Goal: Information Seeking & Learning: Learn about a topic

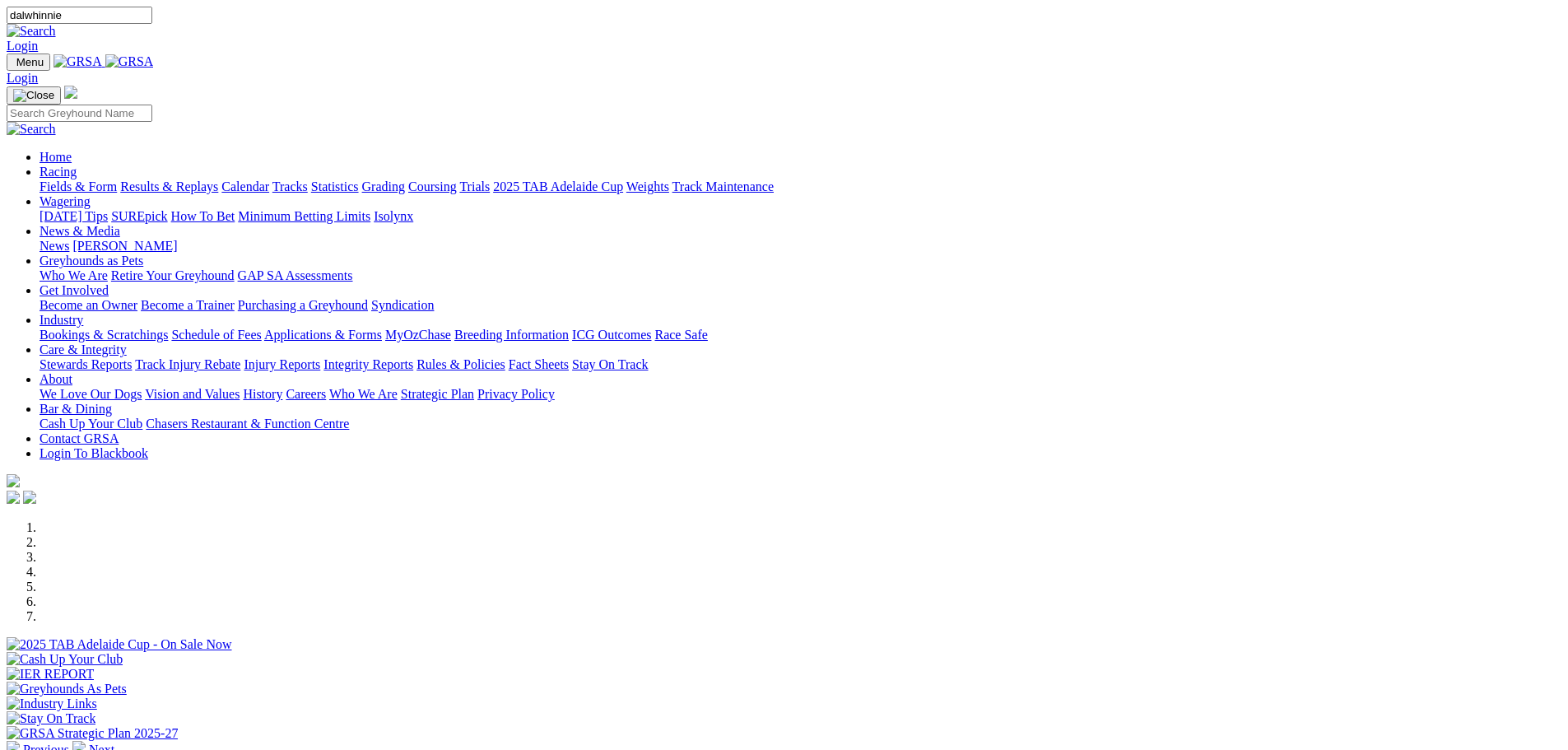
type input "dalwhinnie"
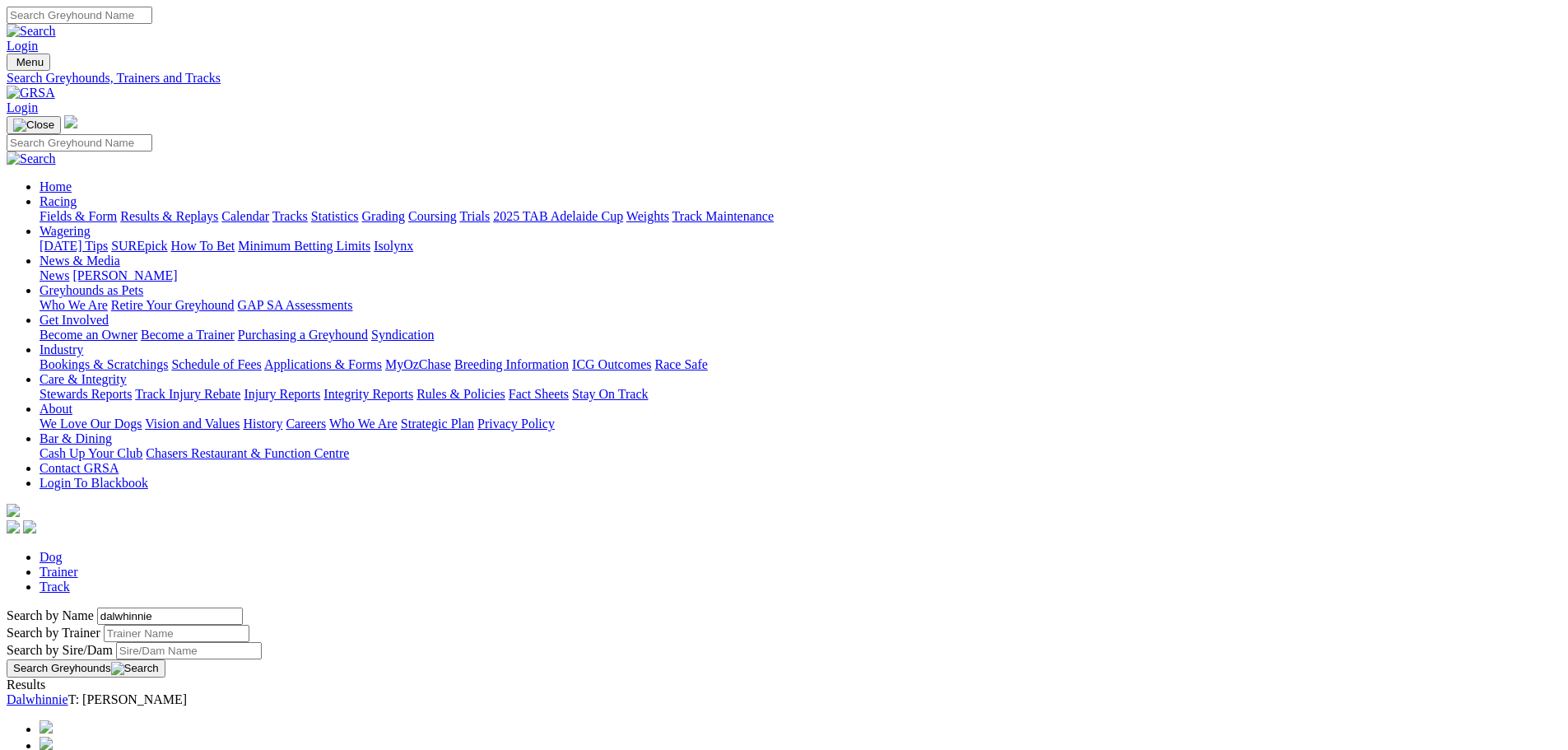
click at [68, 692] on link "Dalwhinnie" at bounding box center [37, 699] width 62 height 14
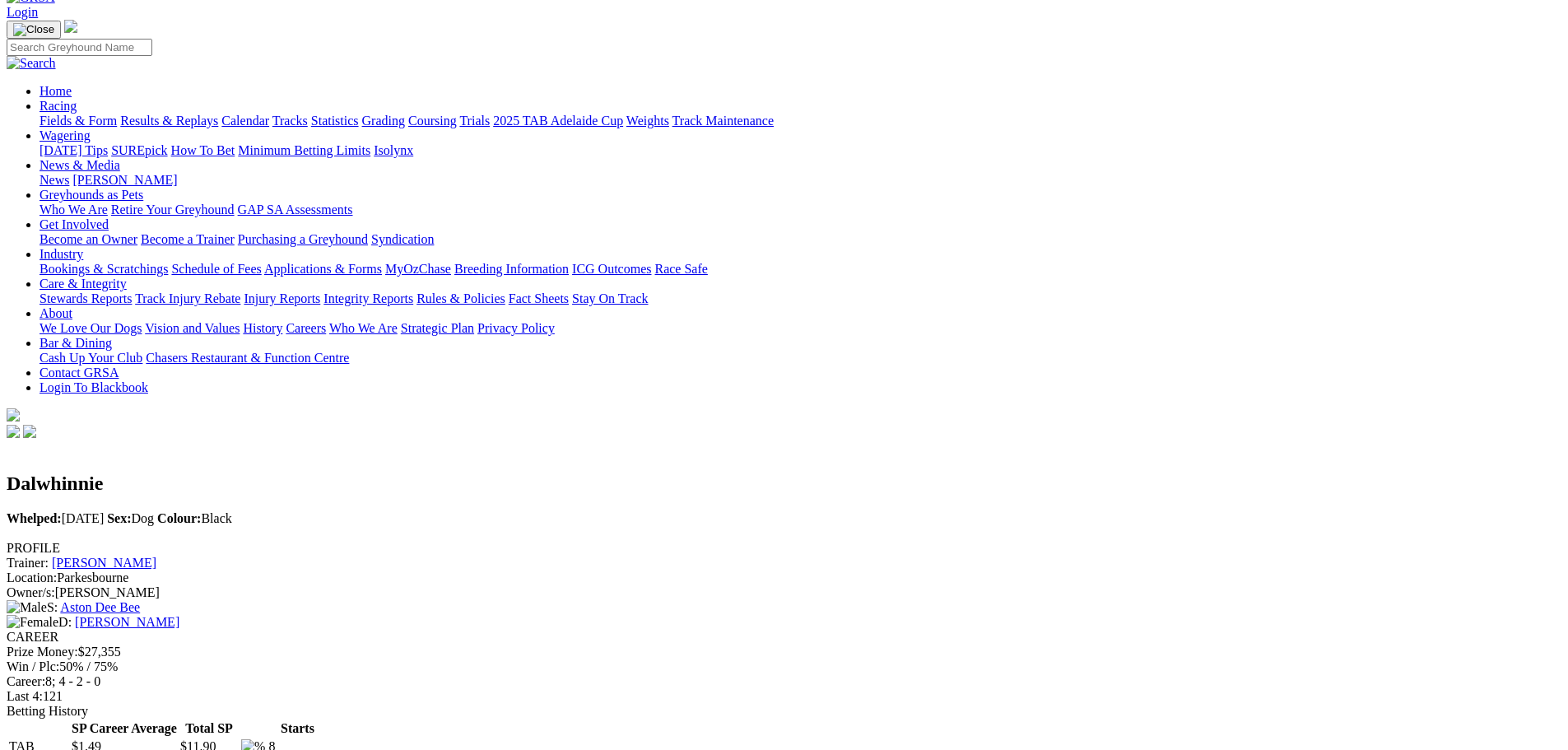
scroll to position [83, 0]
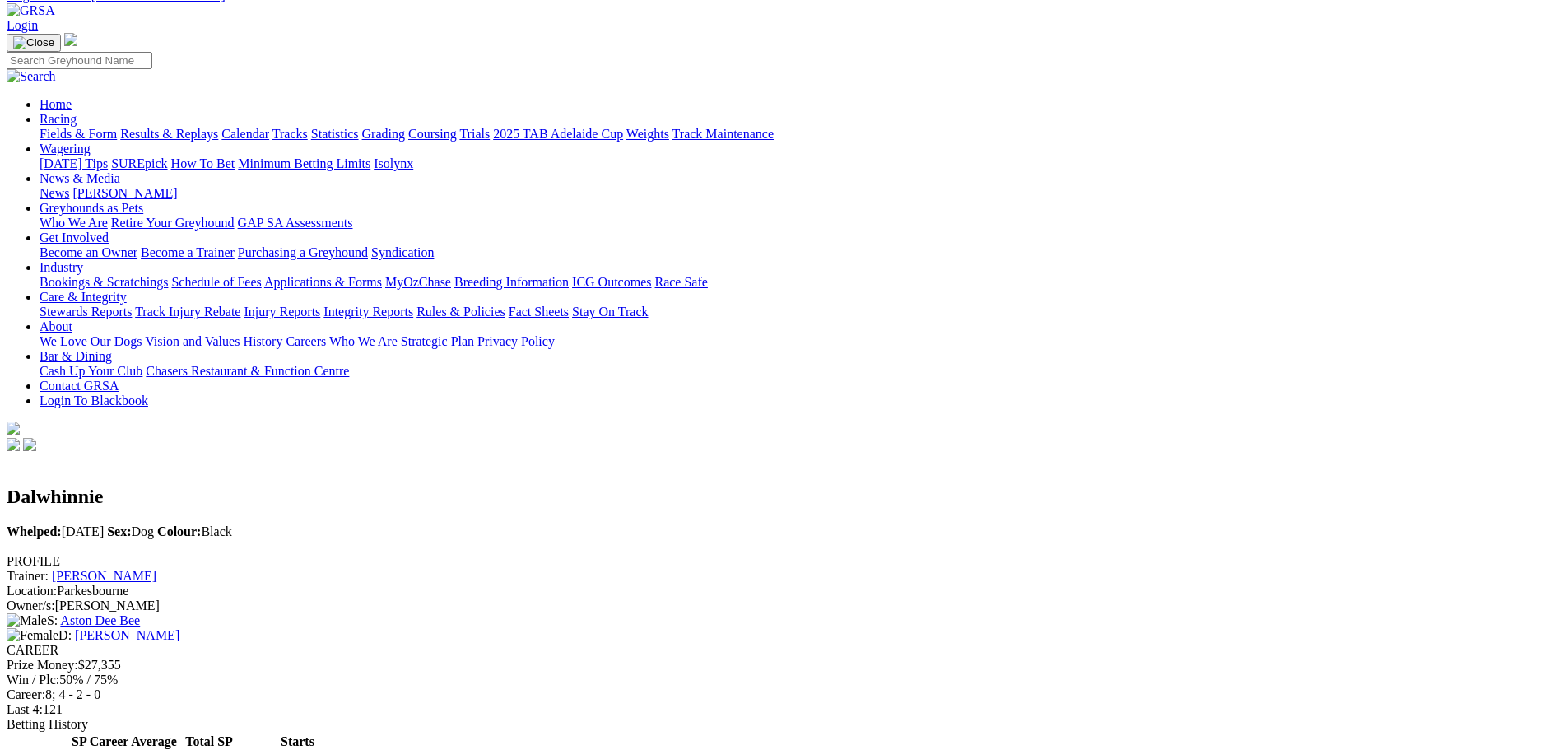
click at [117, 127] on link "Fields & Form" at bounding box center [78, 133] width 77 height 14
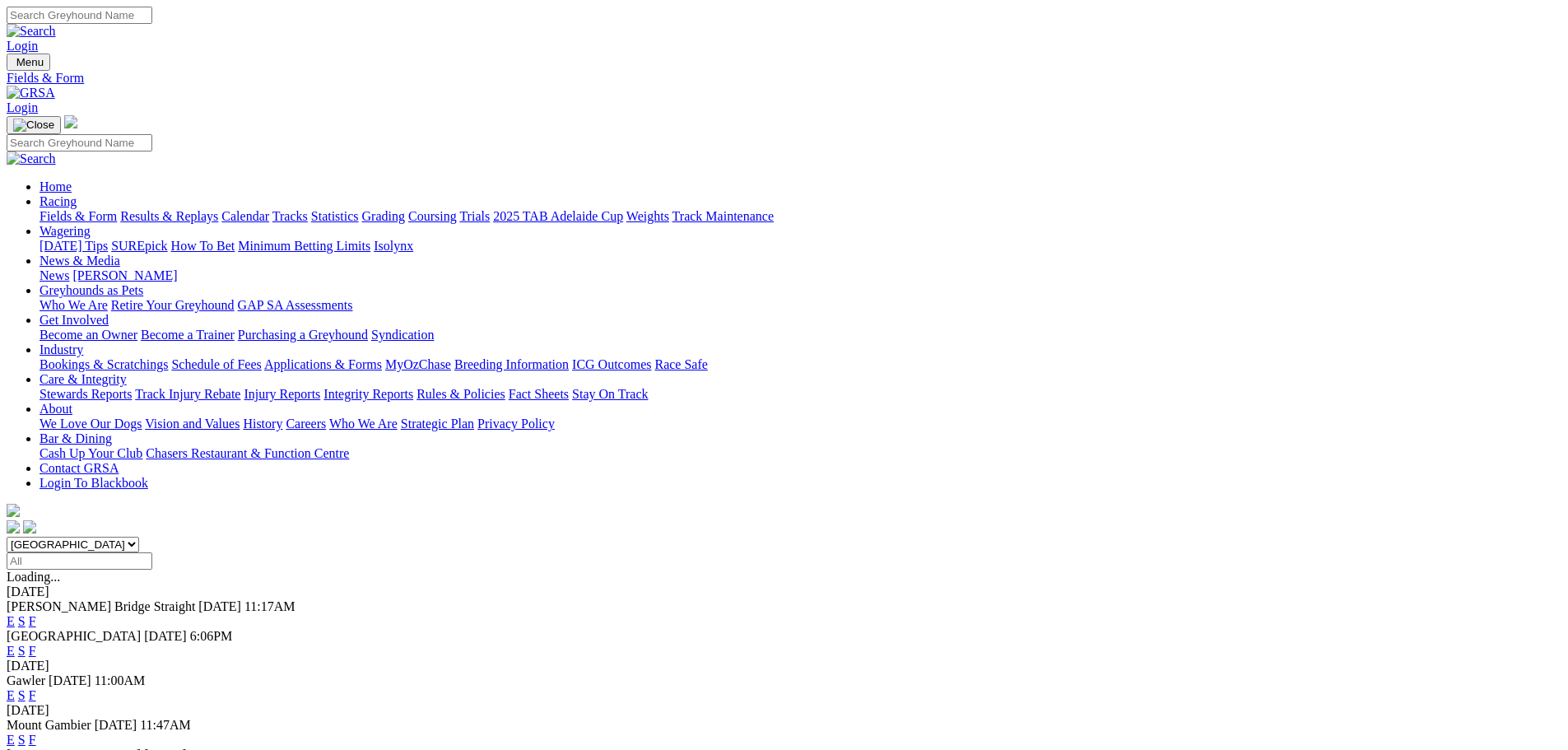
click at [36, 614] on link "F" at bounding box center [32, 621] width 7 height 14
